Goal: Find contact information: Find contact information

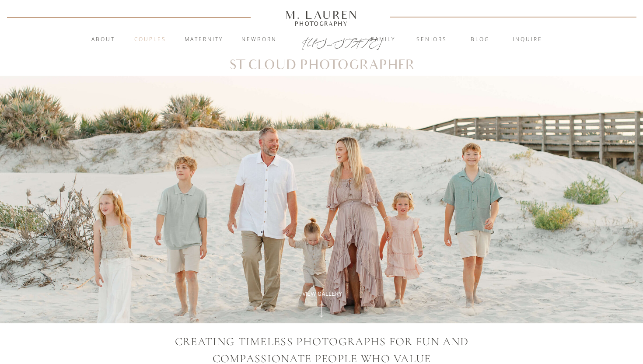
click at [150, 39] on nav "Couples" at bounding box center [149, 39] width 47 height 9
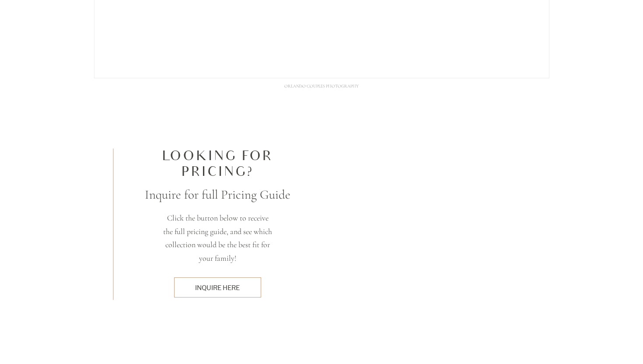
scroll to position [2536, 0]
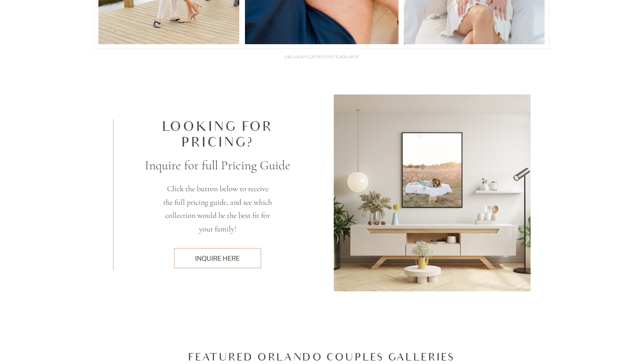
click at [234, 261] on div "inquire here" at bounding box center [217, 258] width 78 height 9
